Goal: Task Accomplishment & Management: Use online tool/utility

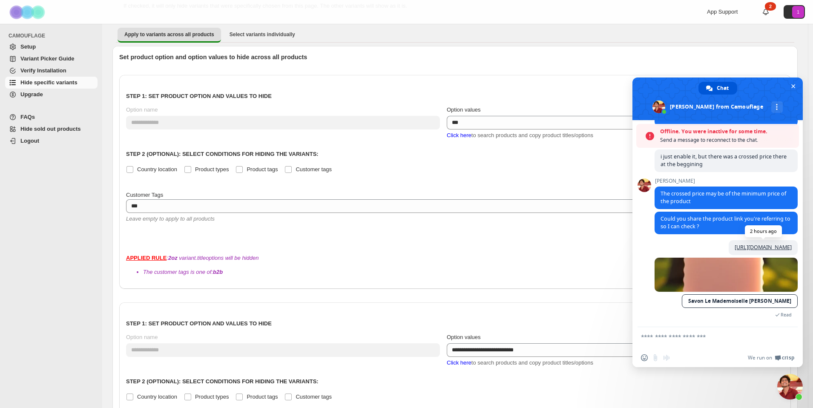
scroll to position [1849, 0]
click at [792, 85] on span "Close chat" at bounding box center [794, 87] width 4 height 6
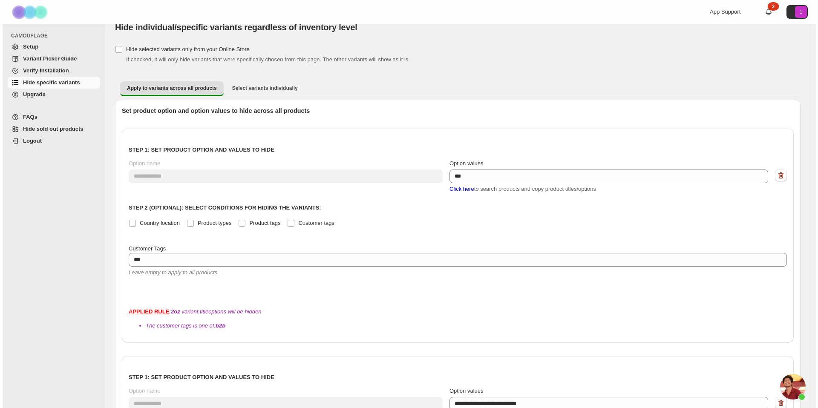
scroll to position [0, 0]
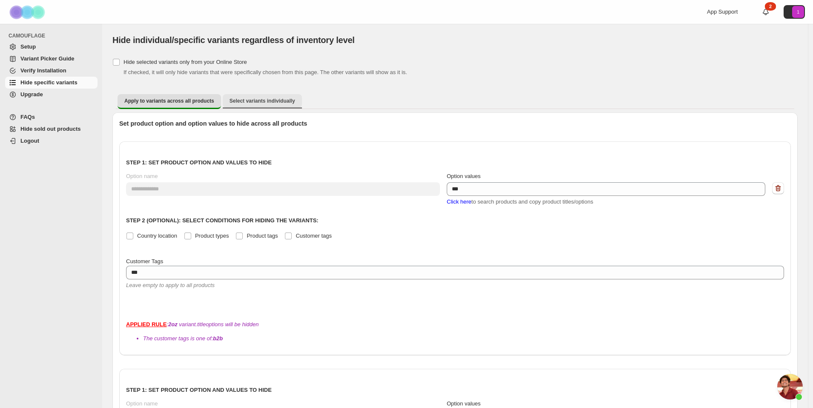
click at [245, 101] on span "Select variants individually" at bounding box center [263, 101] width 66 height 7
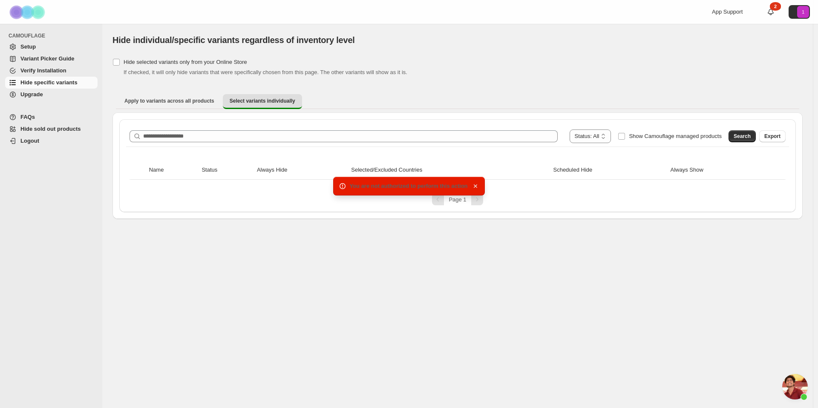
click at [477, 183] on icon "button" at bounding box center [475, 186] width 9 height 9
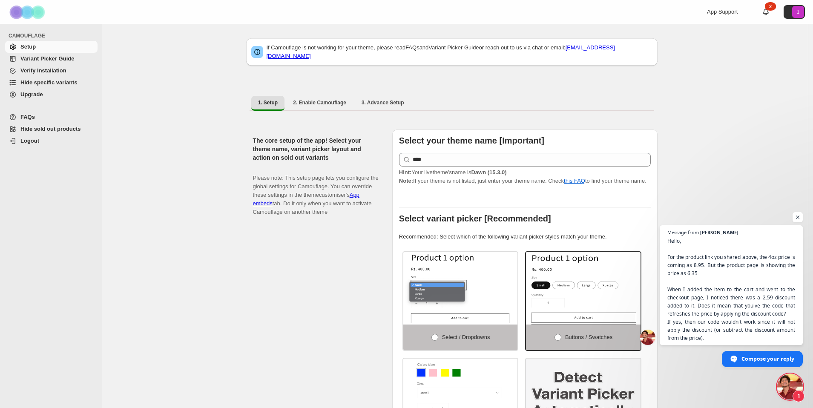
click at [51, 82] on span "Hide specific variants" at bounding box center [48, 82] width 57 height 6
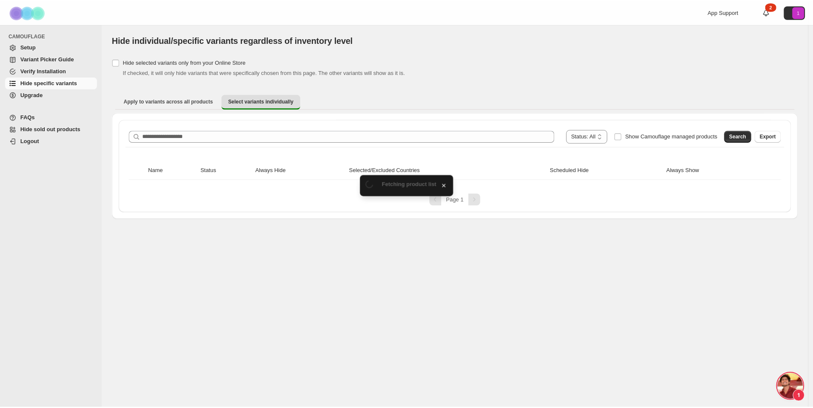
scroll to position [1827, 0]
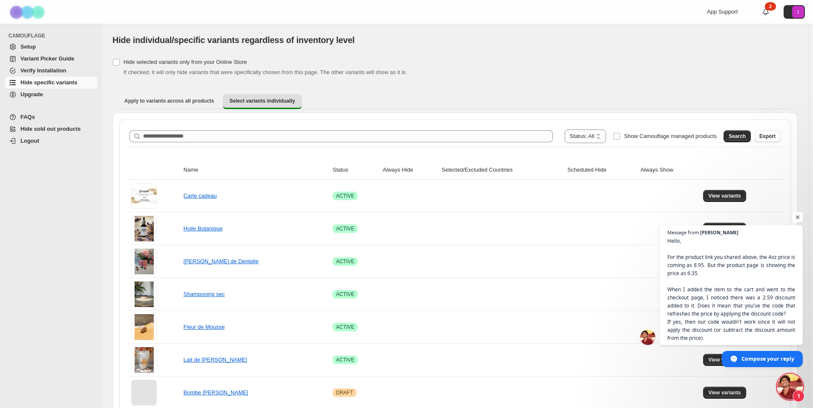
click at [798, 217] on span "Open chat" at bounding box center [798, 217] width 11 height 11
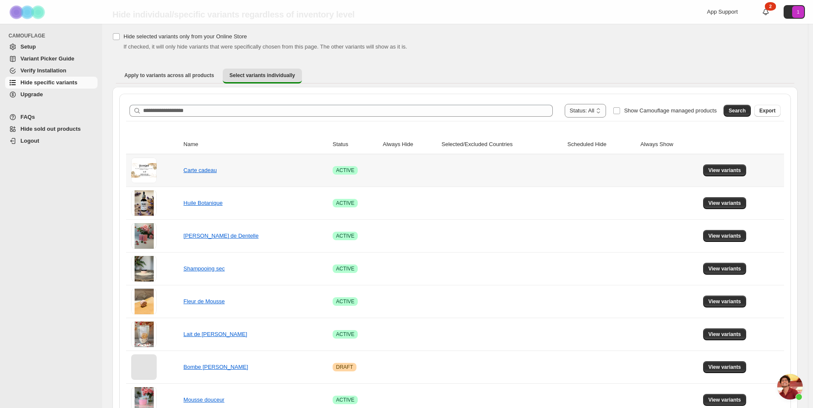
scroll to position [41, 0]
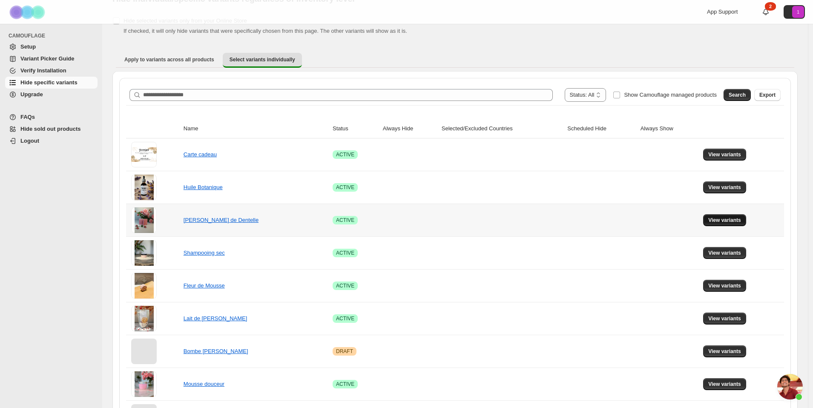
click at [735, 216] on button "View variants" at bounding box center [724, 220] width 43 height 12
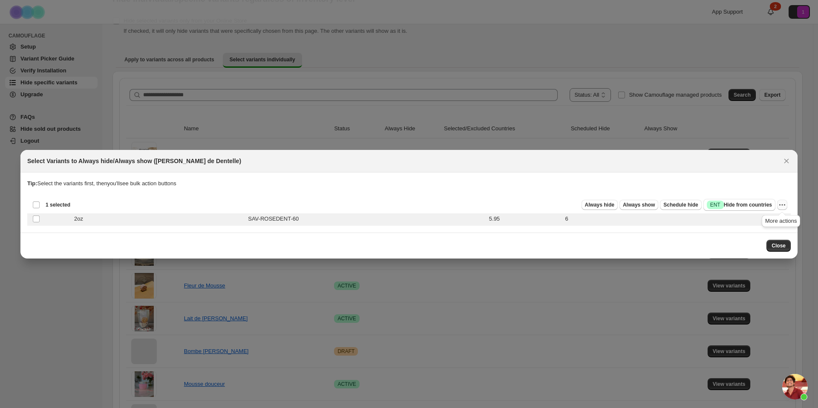
click at [781, 205] on icon "More actions" at bounding box center [782, 205] width 9 height 9
click at [619, 238] on div "Close" at bounding box center [408, 246] width 777 height 26
click at [784, 241] on button "Close" at bounding box center [779, 246] width 24 height 12
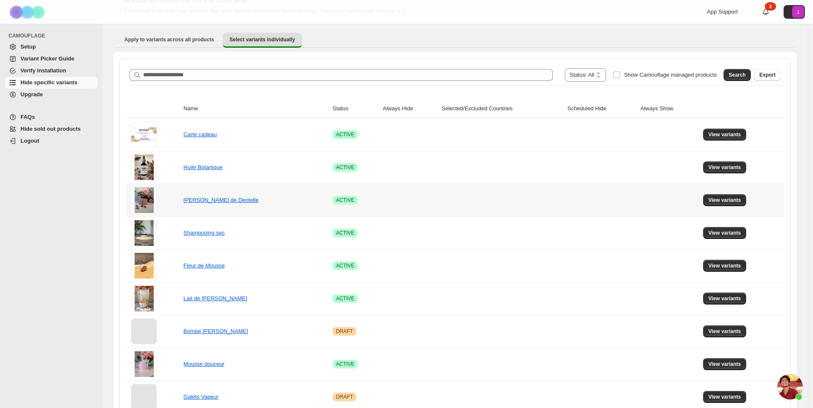
scroll to position [61, 0]
click at [160, 202] on div at bounding box center [154, 201] width 47 height 26
drag, startPoint x: 141, startPoint y: 199, endPoint x: 164, endPoint y: 200, distance: 23.0
click at [142, 199] on span at bounding box center [144, 201] width 26 height 26
click at [213, 201] on link "Savon Rose de Dentelle" at bounding box center [221, 200] width 75 height 6
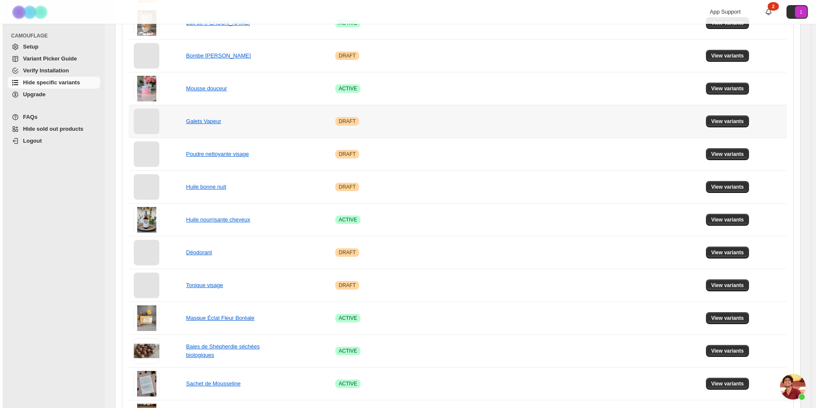
scroll to position [0, 0]
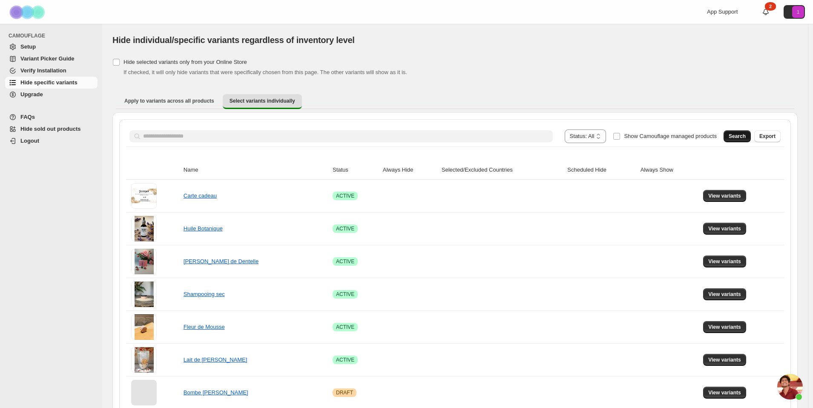
click at [738, 136] on span "Search" at bounding box center [737, 136] width 17 height 7
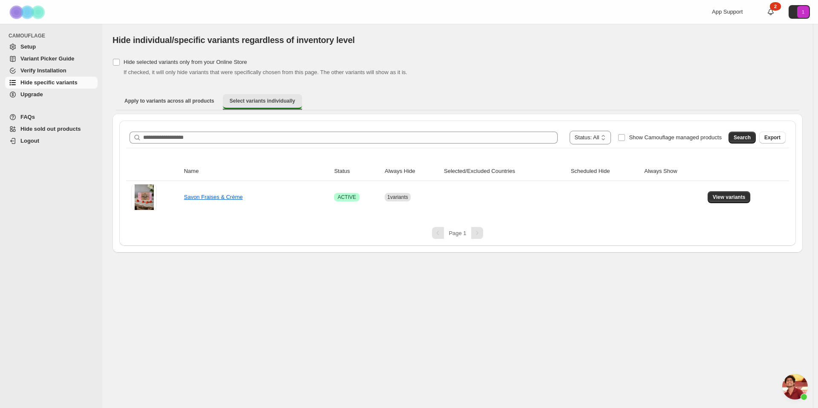
click at [240, 101] on span "Select variants individually" at bounding box center [263, 101] width 66 height 7
click at [717, 196] on span "View variants" at bounding box center [729, 196] width 33 height 7
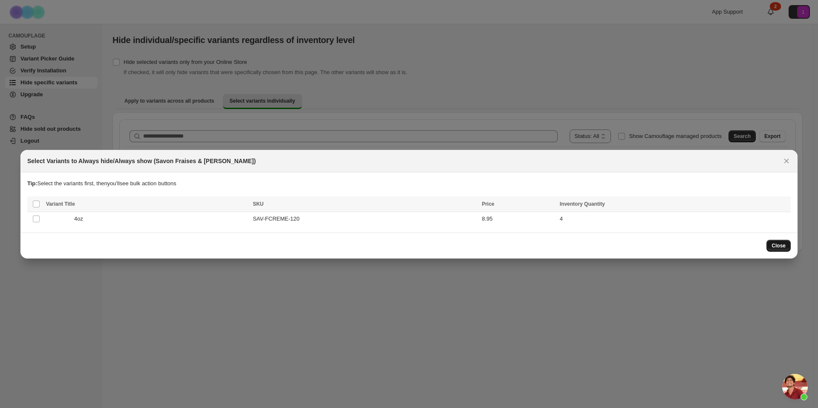
click at [777, 244] on span "Close" at bounding box center [779, 245] width 14 height 7
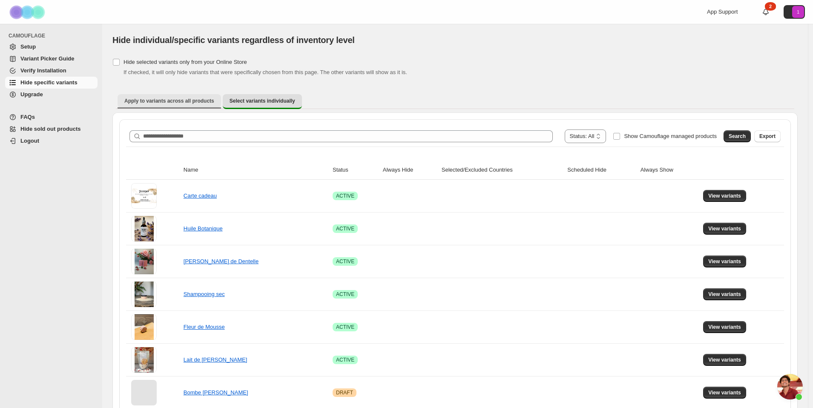
click at [167, 98] on span "Apply to variants across all products" at bounding box center [169, 101] width 90 height 7
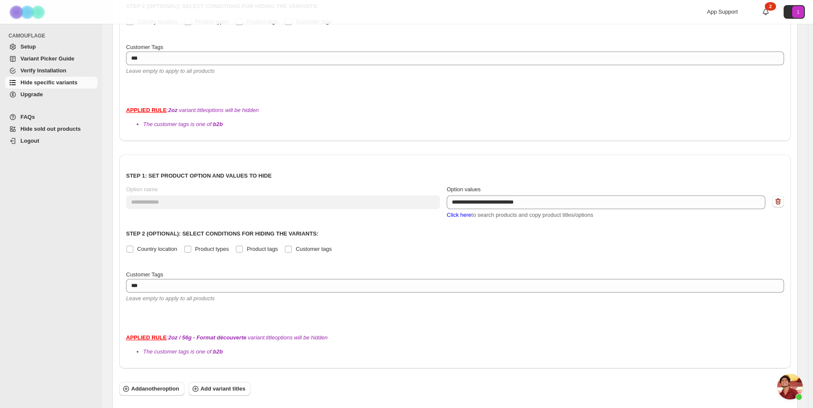
scroll to position [216, 0]
click at [465, 210] on span "Click here" at bounding box center [459, 213] width 25 height 6
click at [464, 210] on span "Click here" at bounding box center [459, 213] width 25 height 6
click at [54, 55] on span "Variant Picker Guide" at bounding box center [47, 58] width 54 height 6
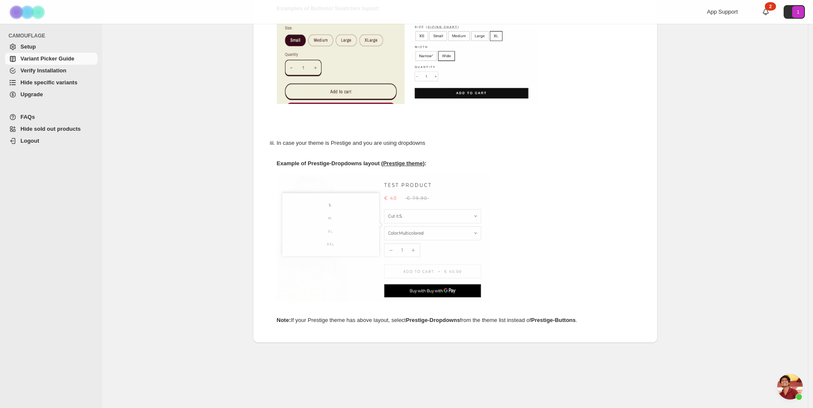
scroll to position [378, 0]
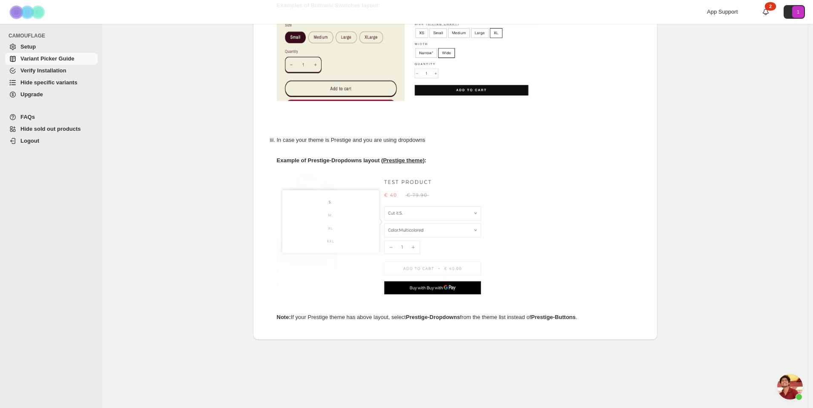
click at [41, 70] on span "Verify Installation" at bounding box center [43, 70] width 46 height 6
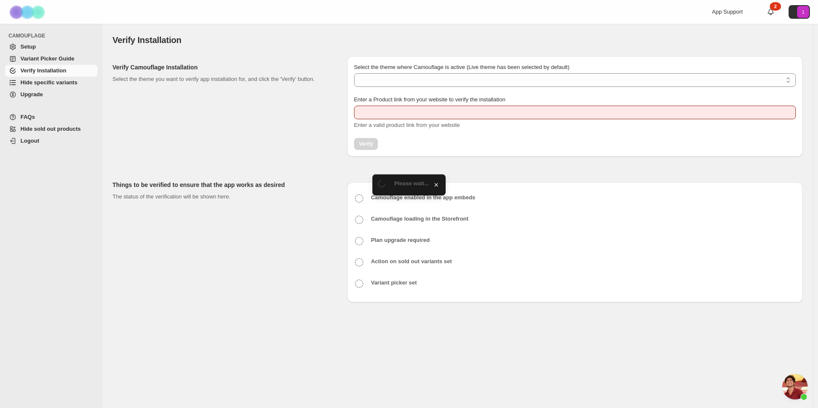
scroll to position [1827, 0]
type input "**********"
select select "**********"
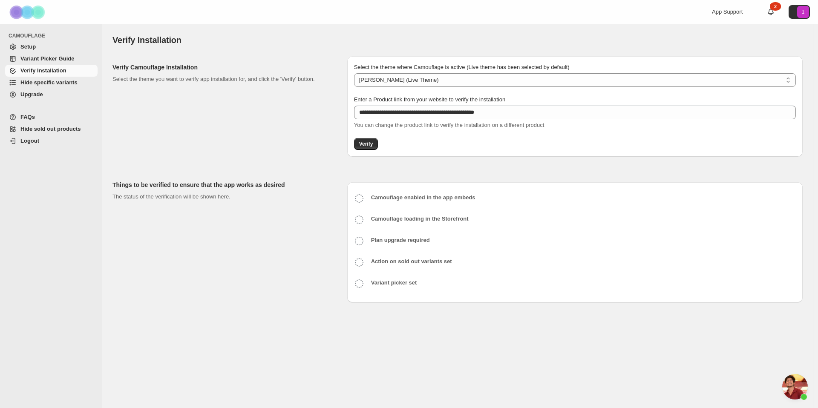
click at [43, 82] on span "Hide specific variants" at bounding box center [48, 82] width 57 height 6
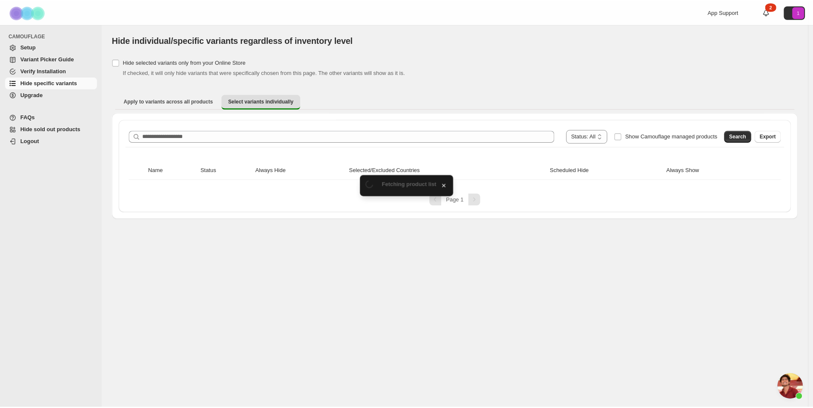
scroll to position [1827, 0]
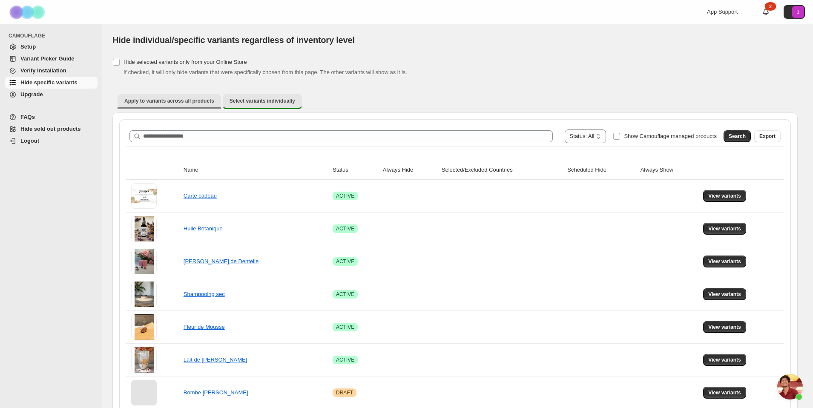
click at [184, 100] on span "Apply to variants across all products" at bounding box center [169, 101] width 90 height 7
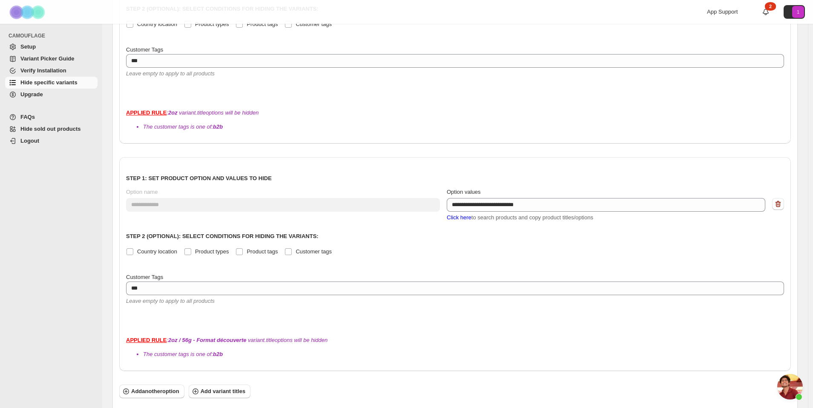
scroll to position [216, 0]
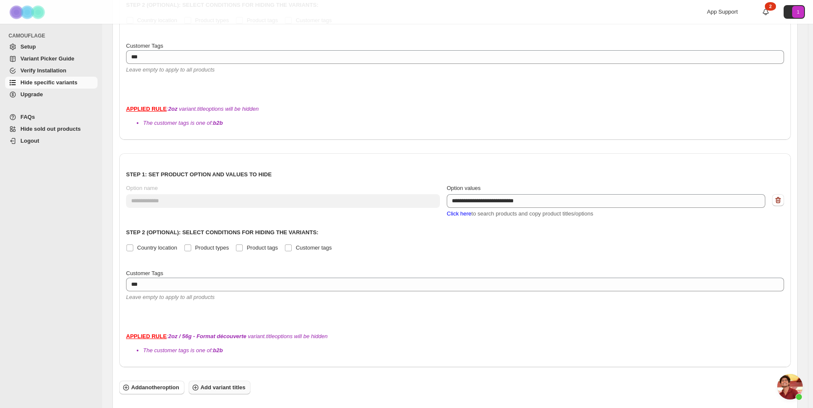
click at [216, 383] on span "Add variant titles" at bounding box center [223, 387] width 45 height 9
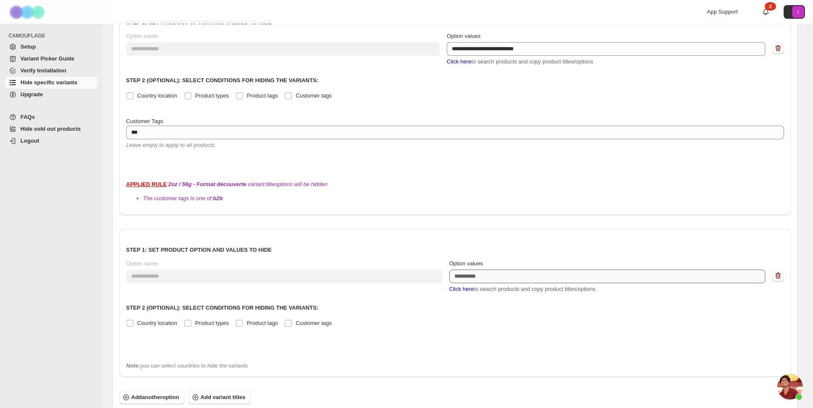
scroll to position [369, 0]
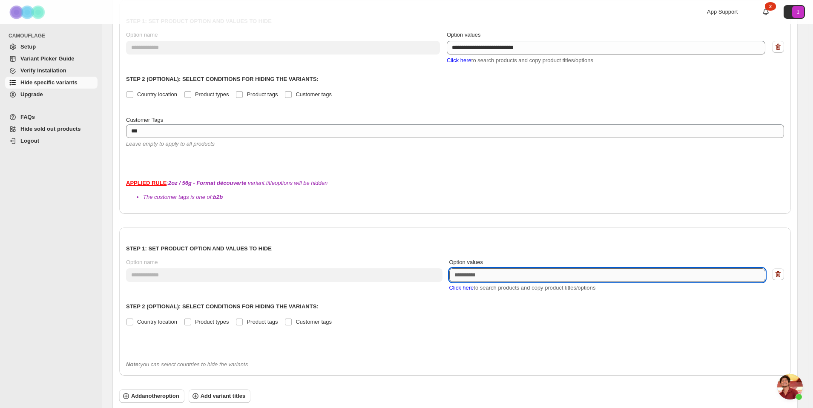
click at [507, 268] on textarea "Option values" at bounding box center [608, 275] width 317 height 14
type textarea "****"
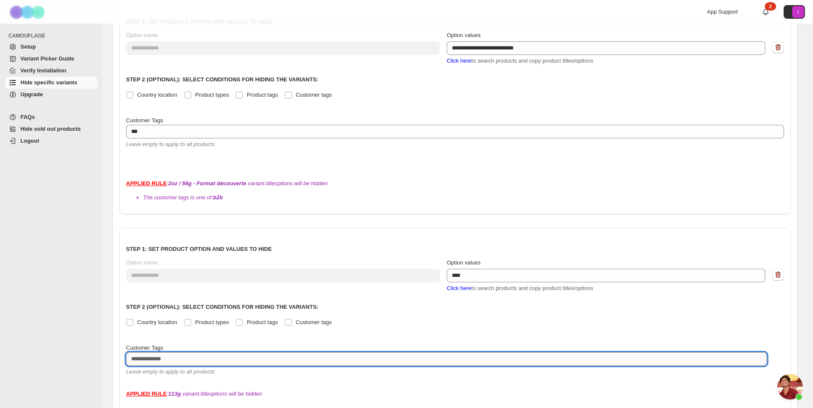
click at [222, 352] on textarea at bounding box center [446, 359] width 641 height 14
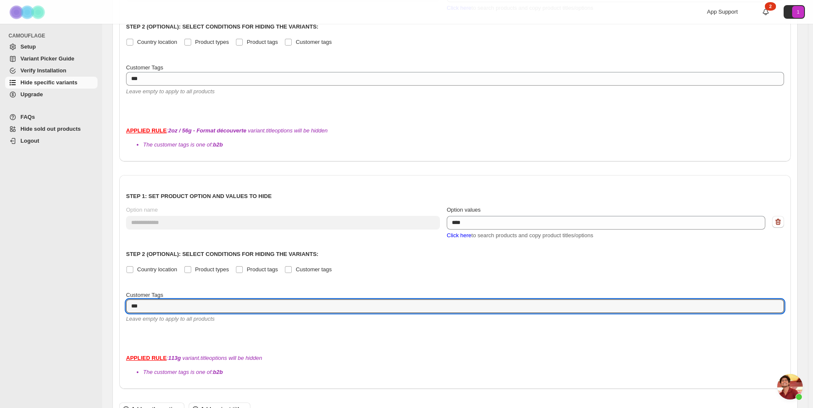
scroll to position [426, 0]
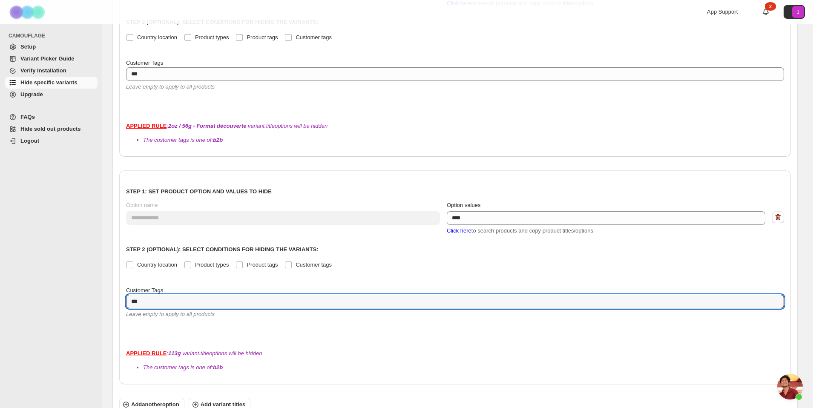
type textarea "***"
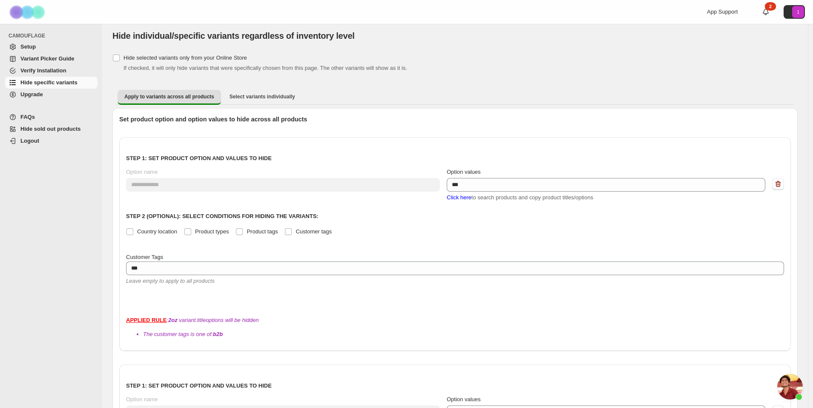
scroll to position [0, 0]
